Goal: Subscribe to service/newsletter

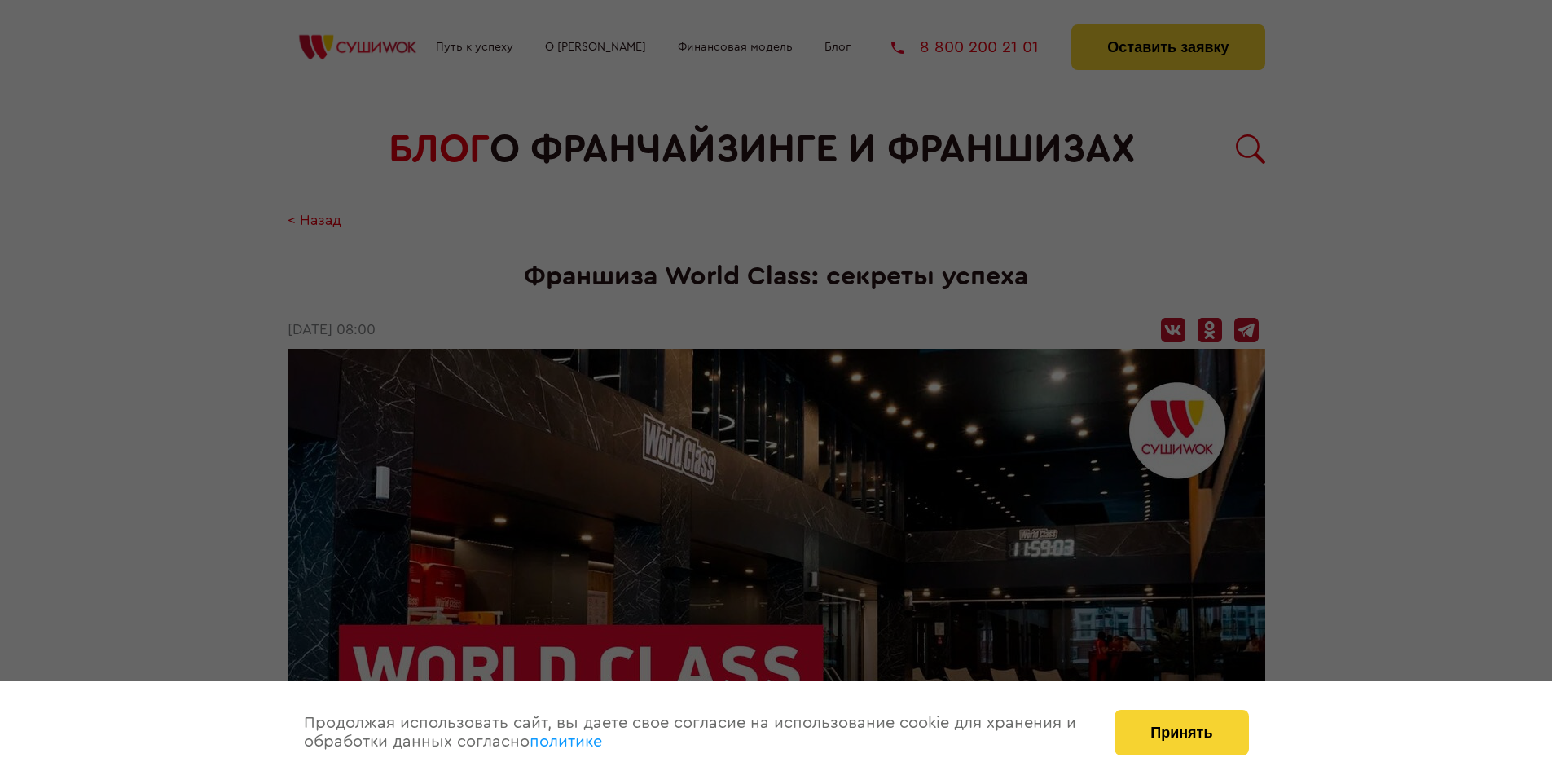
scroll to position [1845, 0]
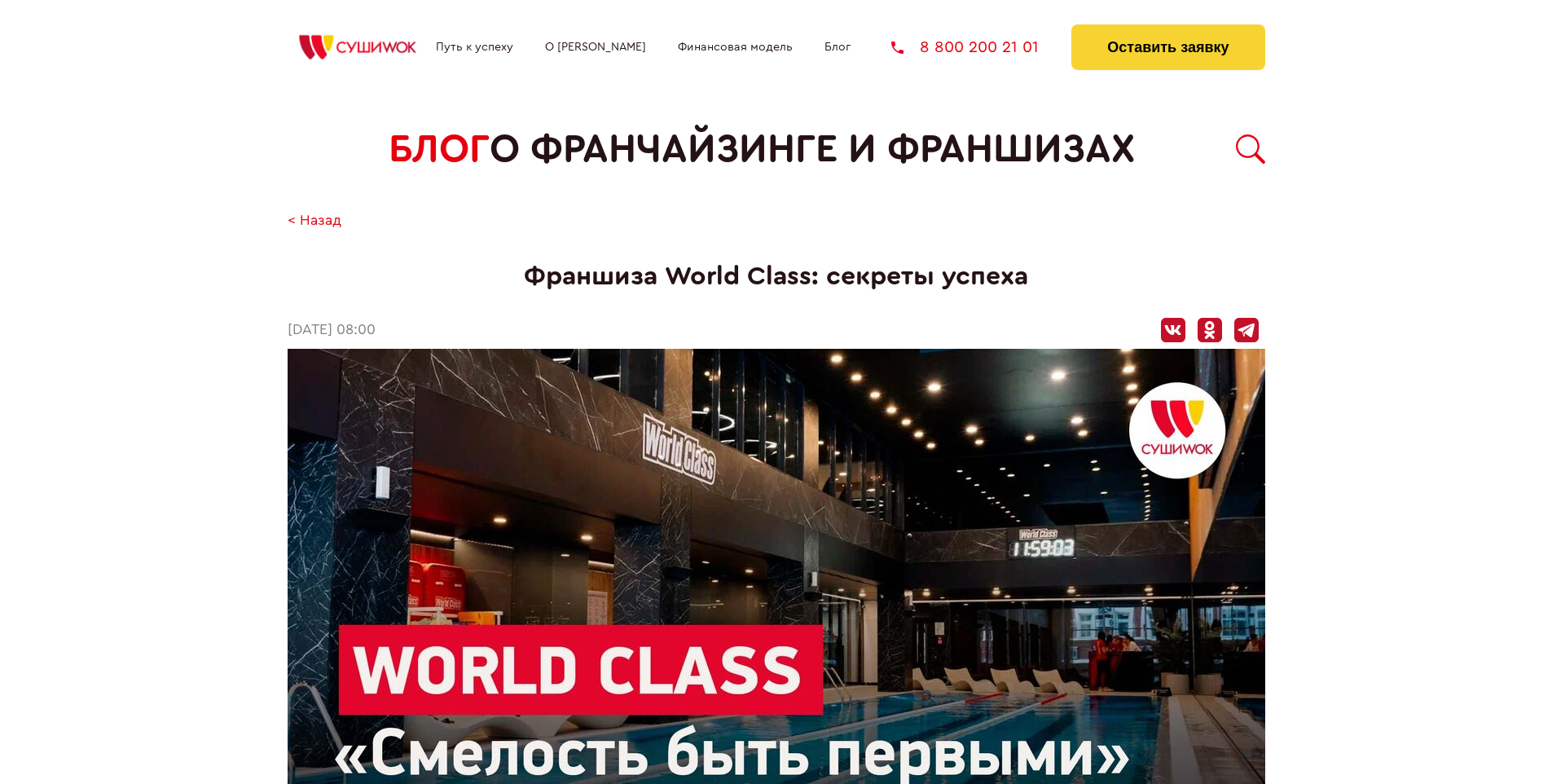
scroll to position [1845, 0]
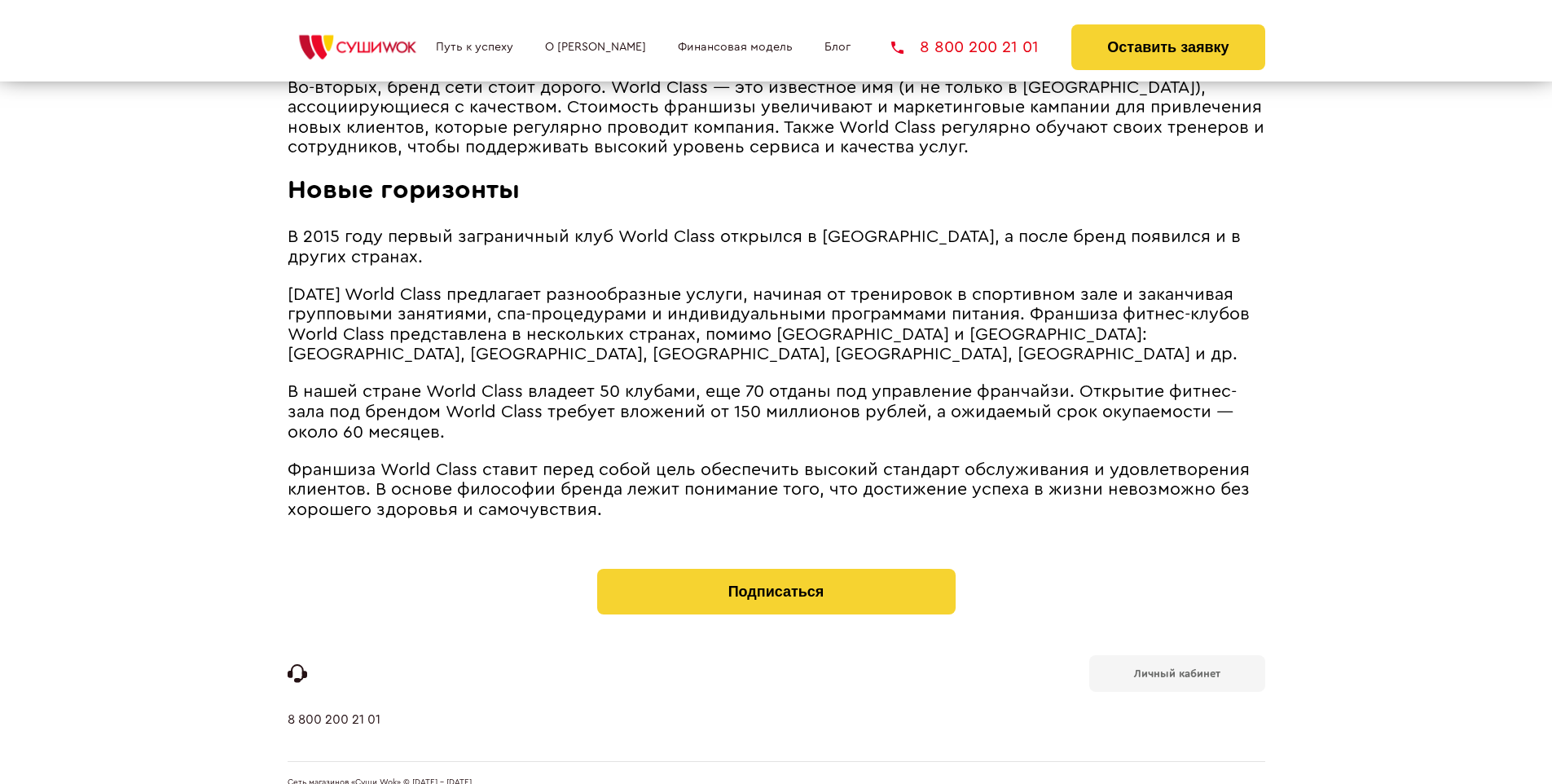
click at [1176, 668] on b "Личный кабинет" at bounding box center [1178, 673] width 87 height 11
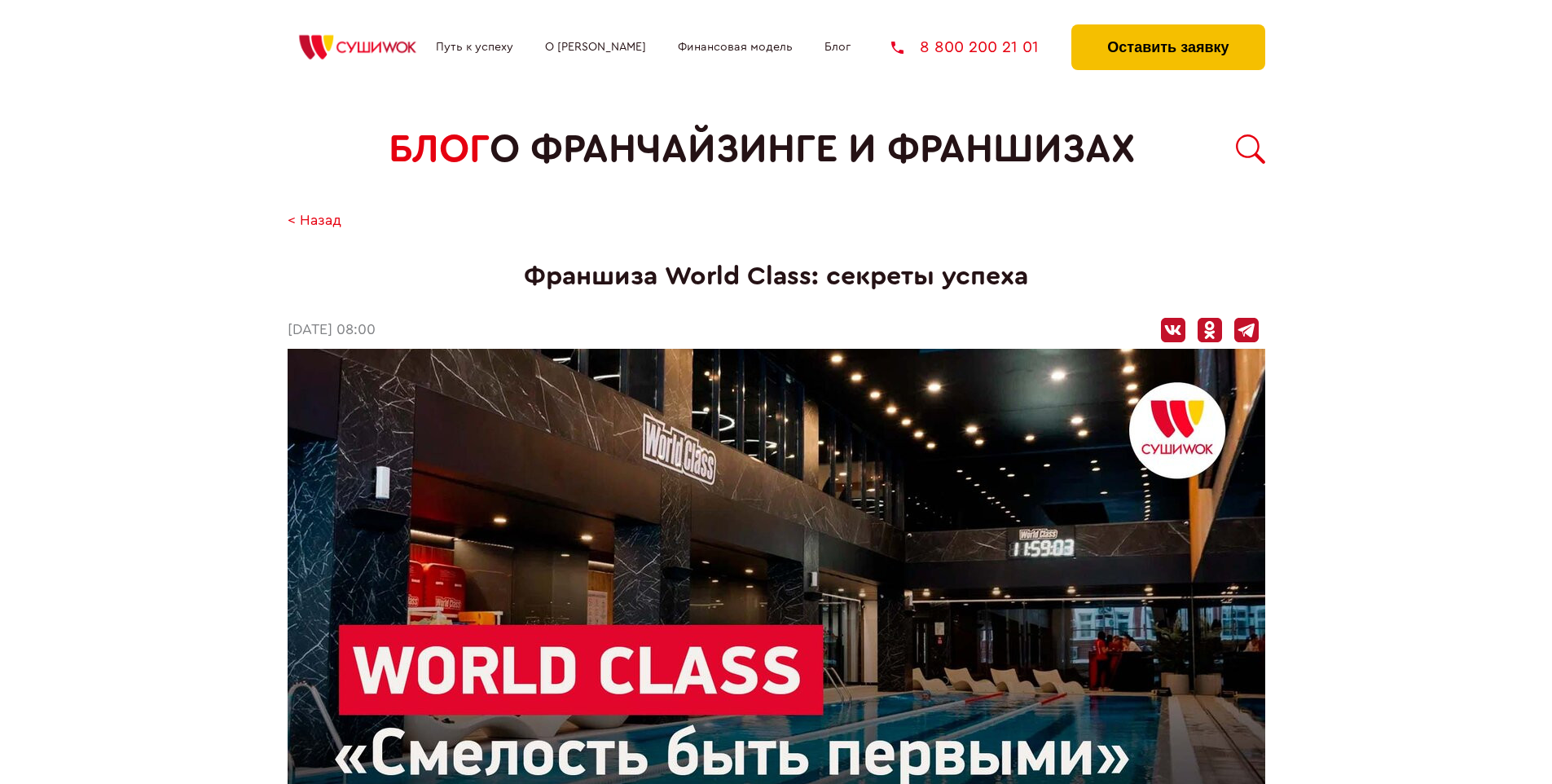
click at [1167, 29] on button "Оставить заявку" at bounding box center [1168, 47] width 193 height 46
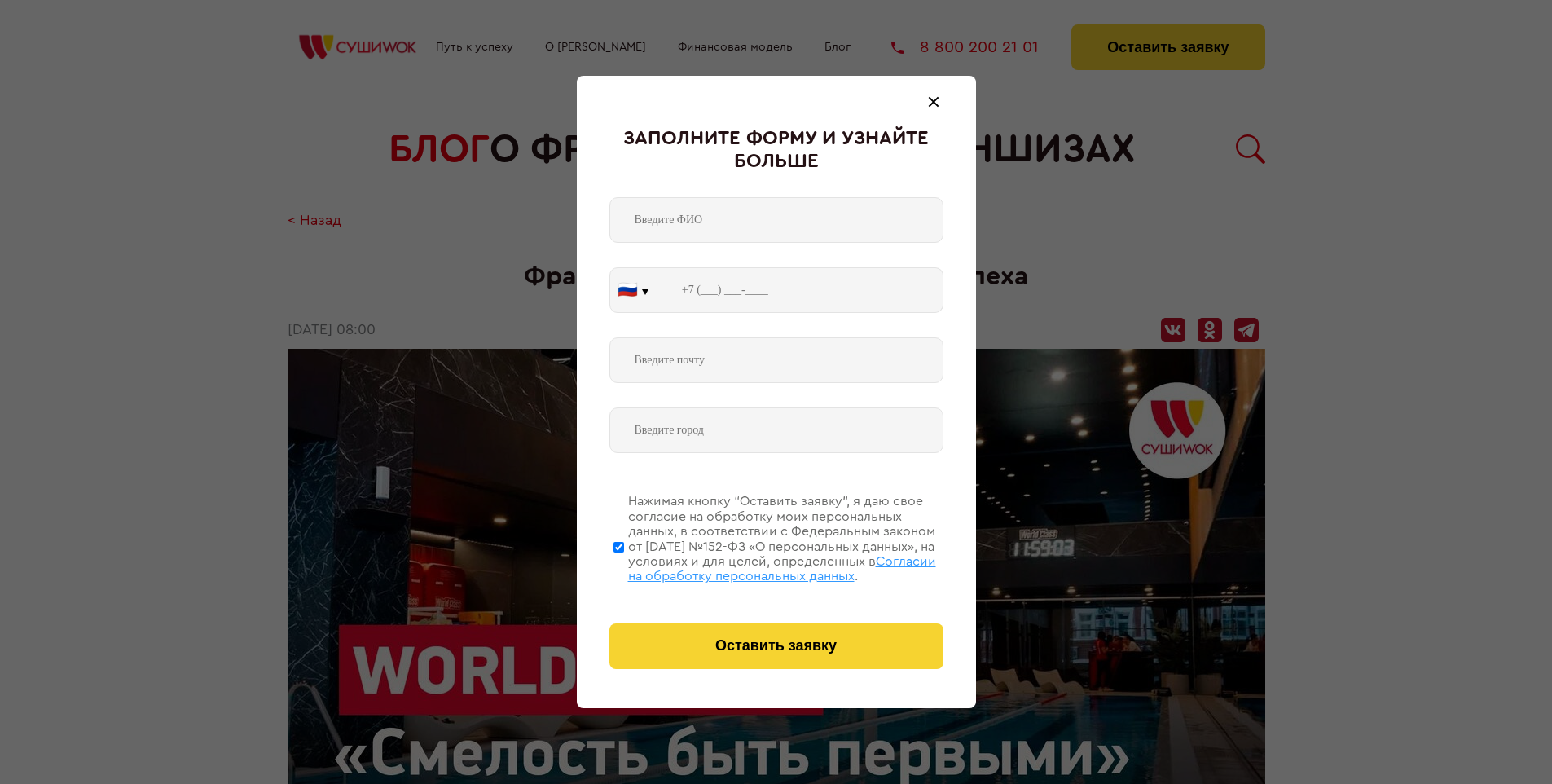
click at [756, 566] on span "Согласии на обработку персональных данных" at bounding box center [782, 569] width 308 height 28
click at [624, 566] on input "Нажимая кнопку “Оставить заявку”, я даю свое согласие на обработку моих персона…" at bounding box center [619, 546] width 11 height 130
checkbox input "false"
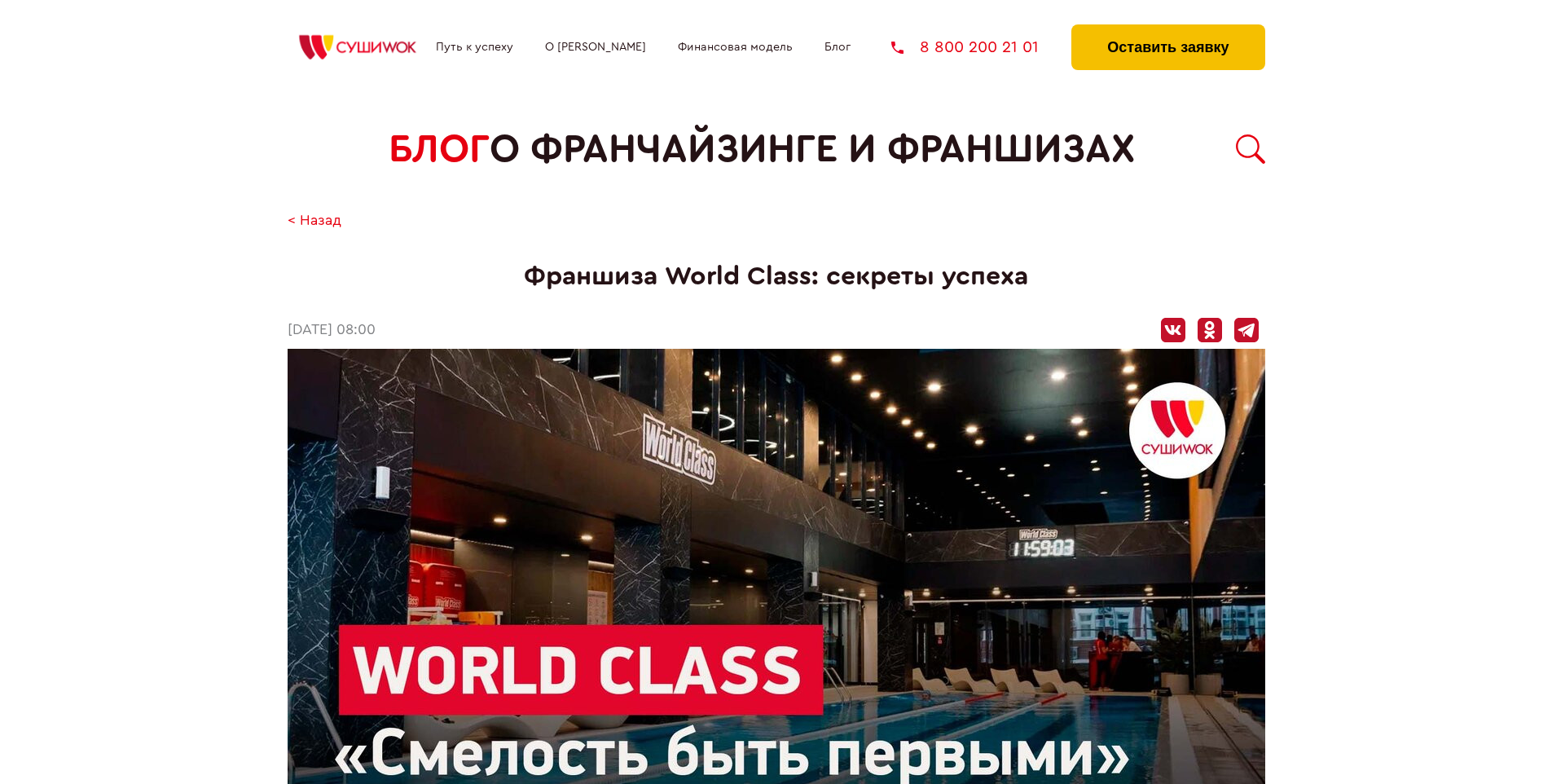
click at [1167, 29] on button "Оставить заявку" at bounding box center [1168, 47] width 193 height 46
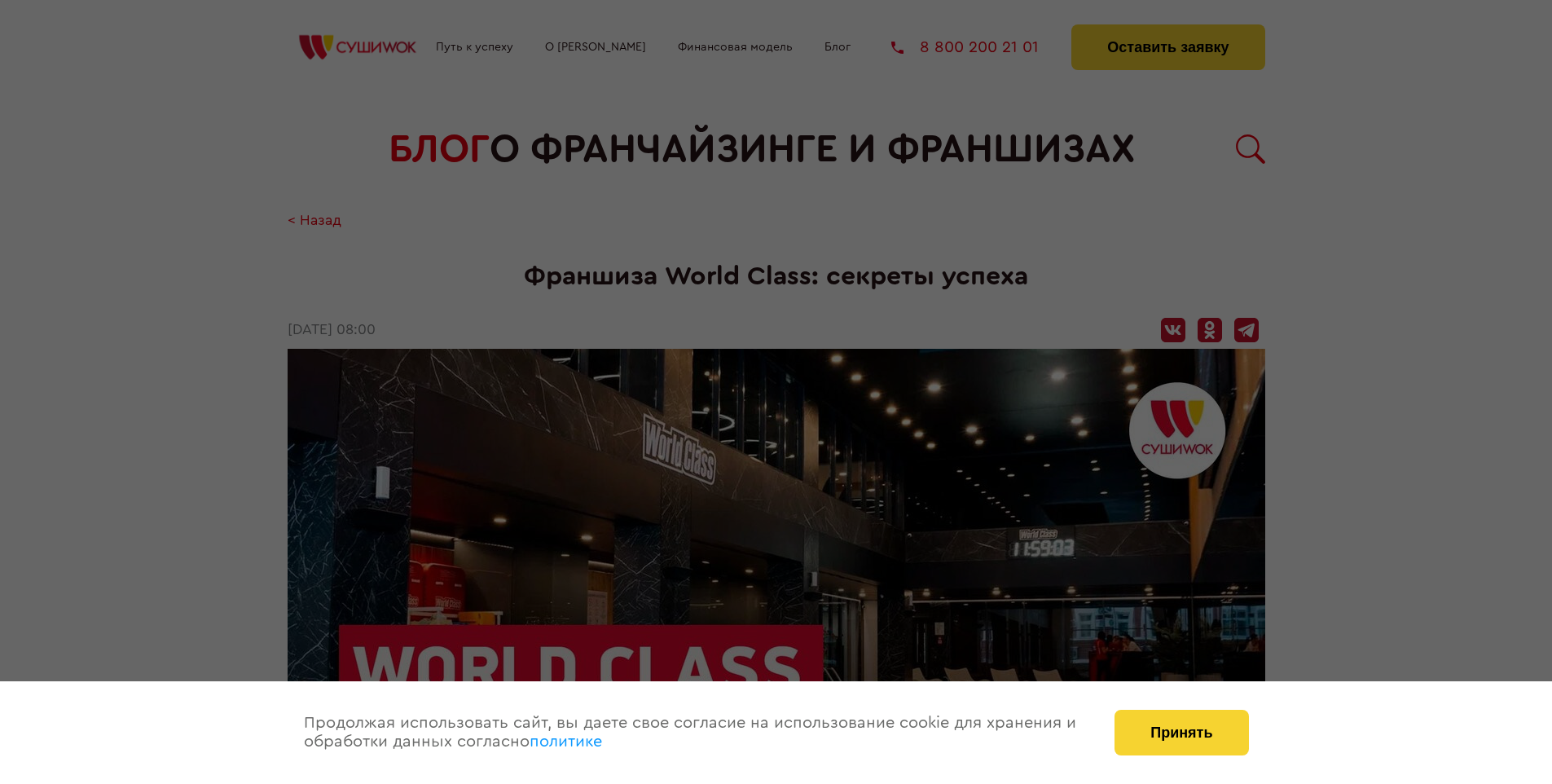
scroll to position [1845, 0]
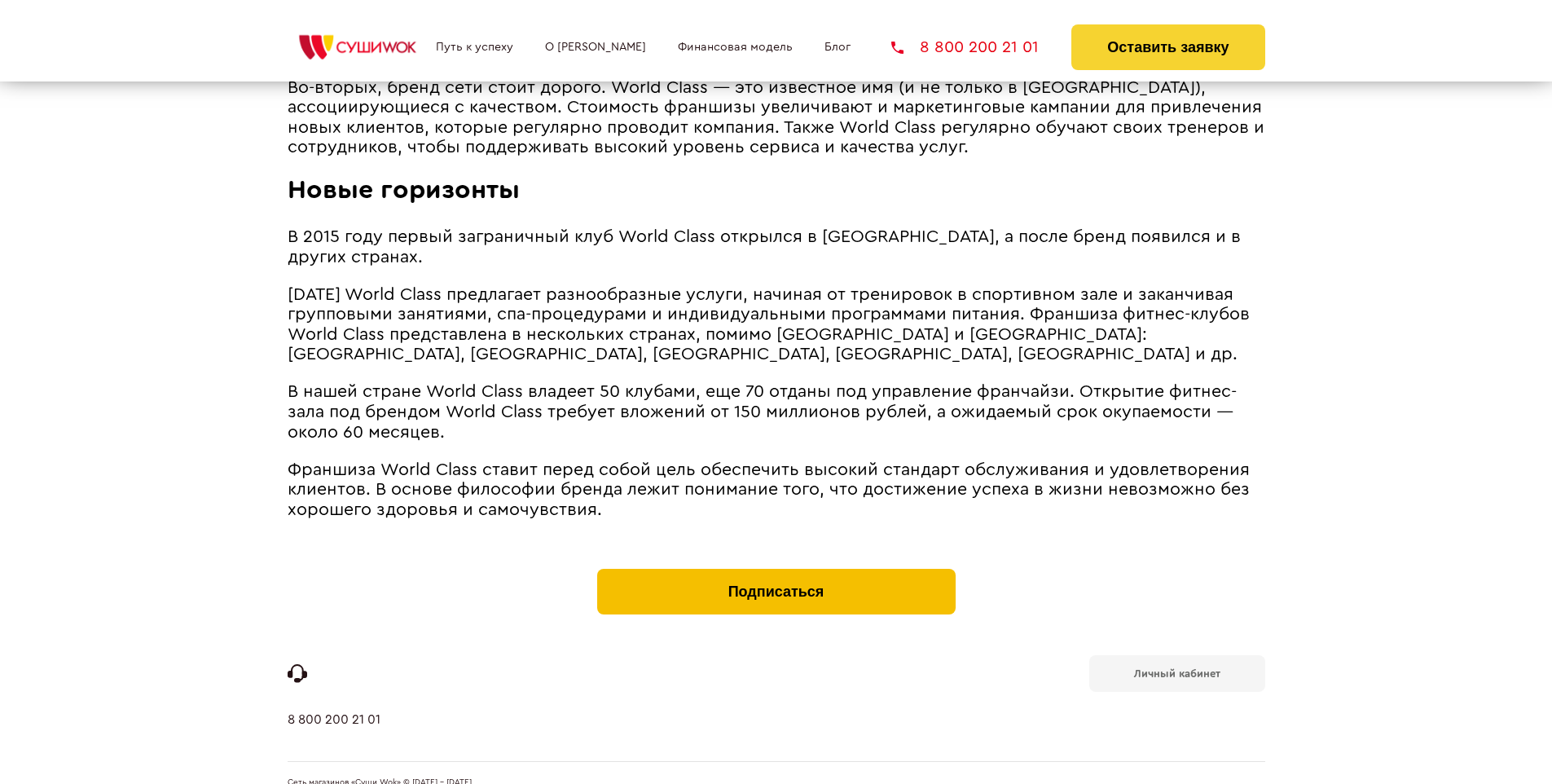
click at [776, 569] on button "Подписаться" at bounding box center [777, 592] width 359 height 46
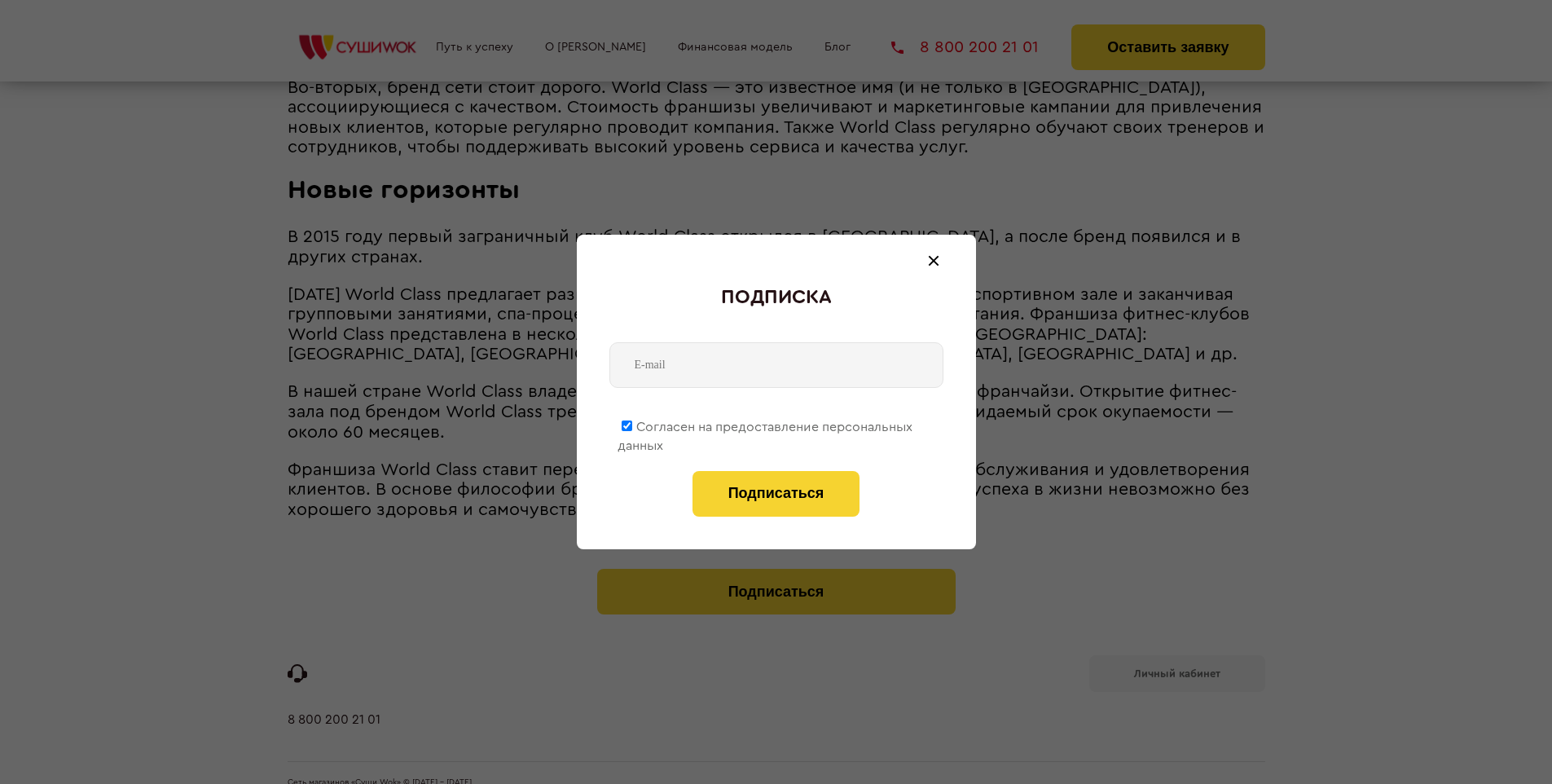
click at [766, 424] on span "Согласен на предоставление персональных данных" at bounding box center [765, 436] width 295 height 32
click at [632, 424] on input "Согласен на предоставление персональных данных" at bounding box center [626, 426] width 11 height 11
checkbox input "false"
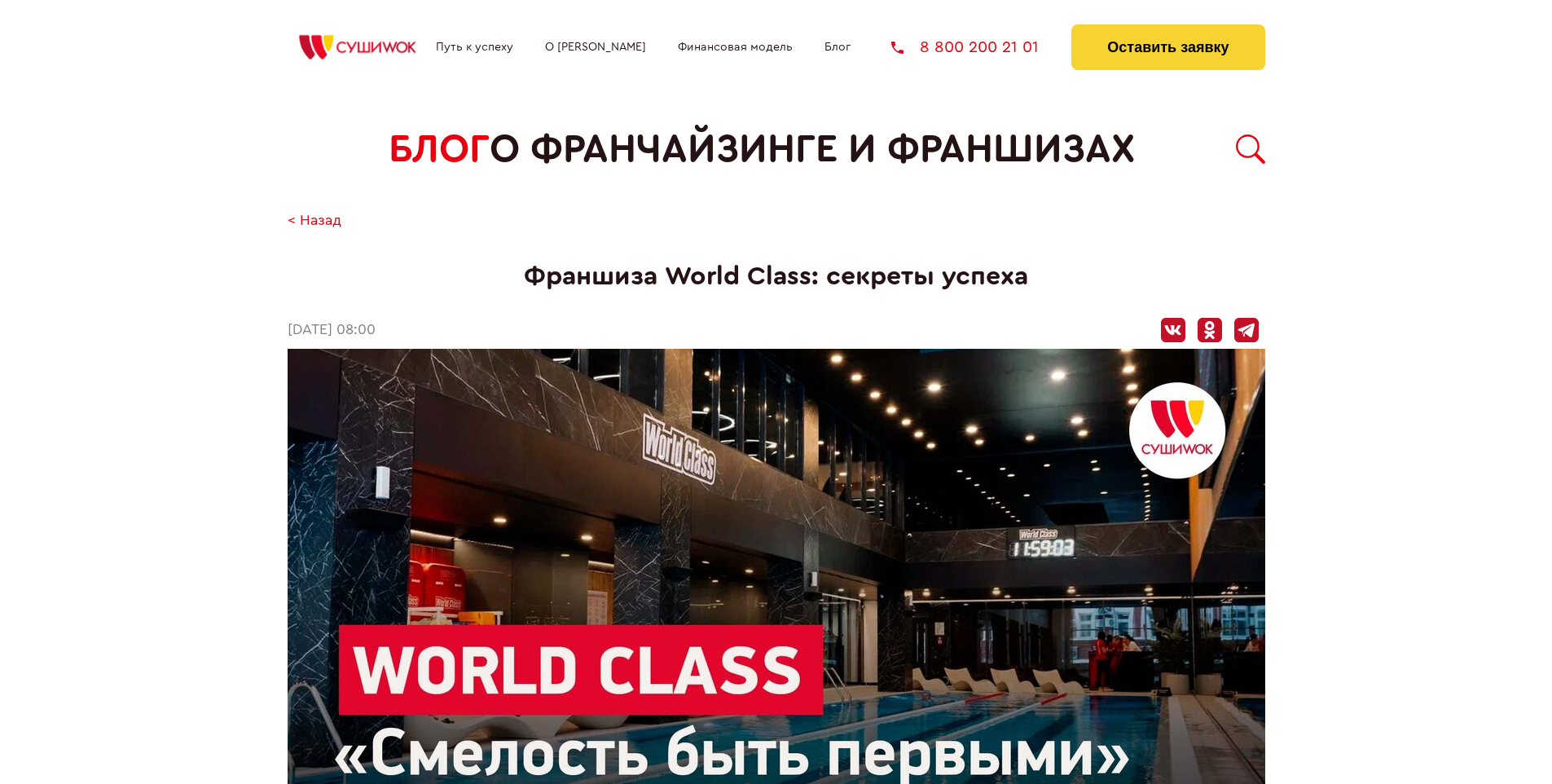
scroll to position [1845, 0]
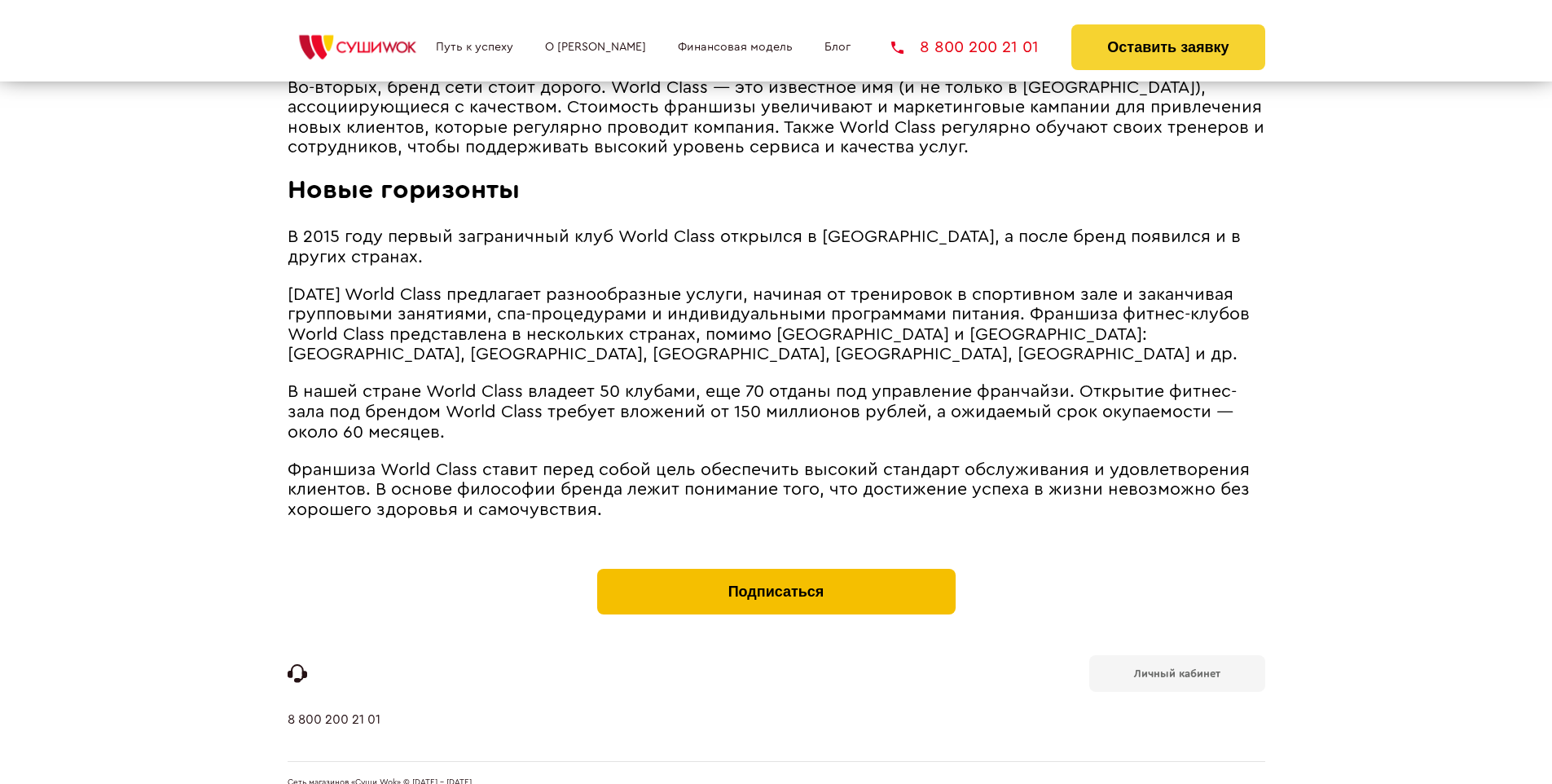
click at [776, 569] on button "Подписаться" at bounding box center [777, 592] width 359 height 46
